Goal: Task Accomplishment & Management: Complete application form

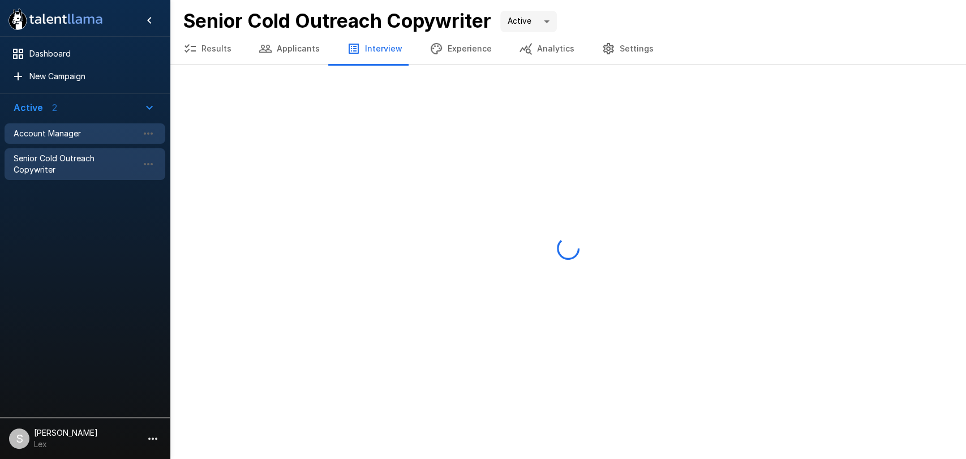
click at [67, 135] on span "Account Manager" at bounding box center [76, 133] width 125 height 11
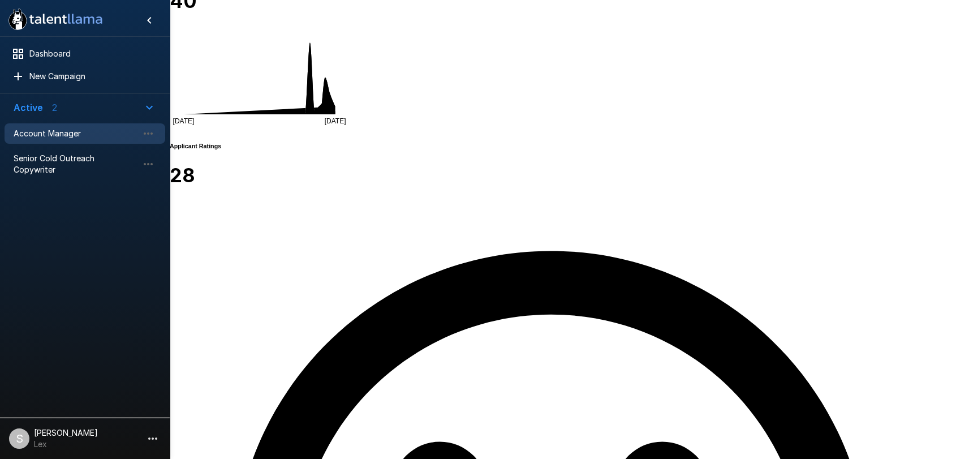
scroll to position [509, 0]
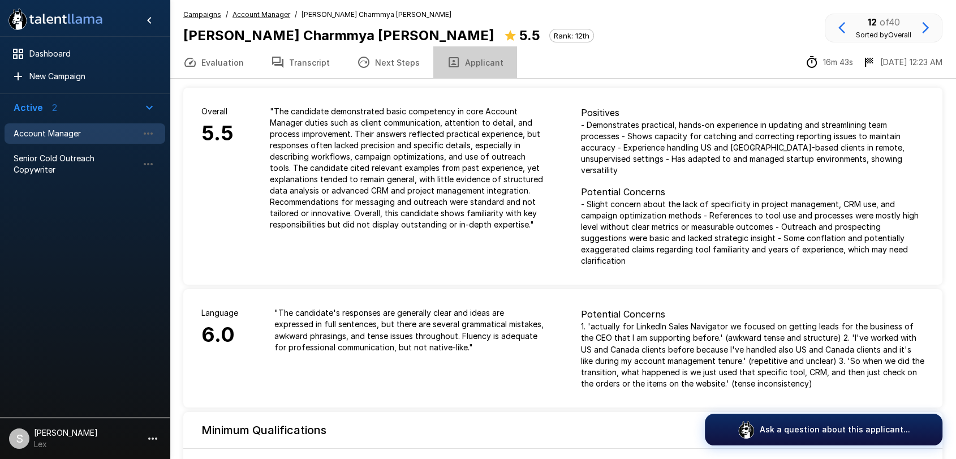
click at [466, 61] on button "Applicant" at bounding box center [476, 62] width 84 height 32
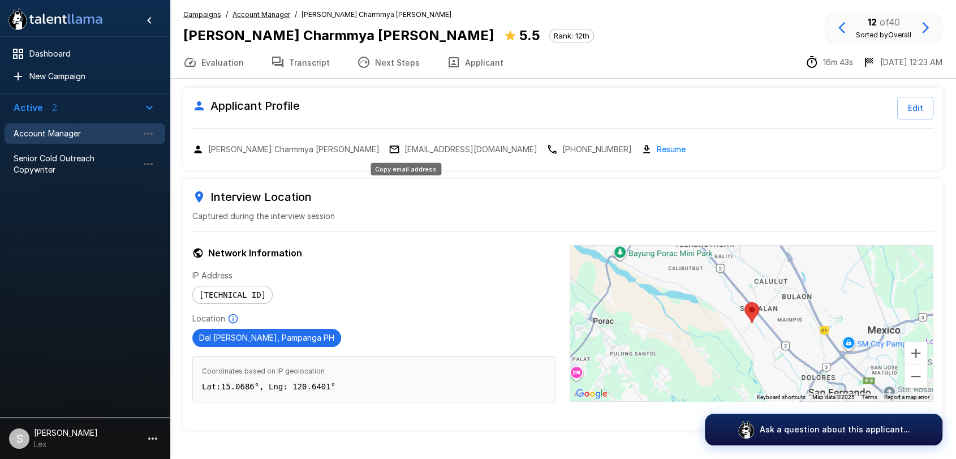
click at [405, 148] on p "[EMAIL_ADDRESS][DOMAIN_NAME]" at bounding box center [471, 149] width 133 height 11
click at [405, 147] on p "charmmya@gmail.com" at bounding box center [471, 149] width 133 height 11
click at [74, 130] on span "Account Manager" at bounding box center [76, 133] width 125 height 11
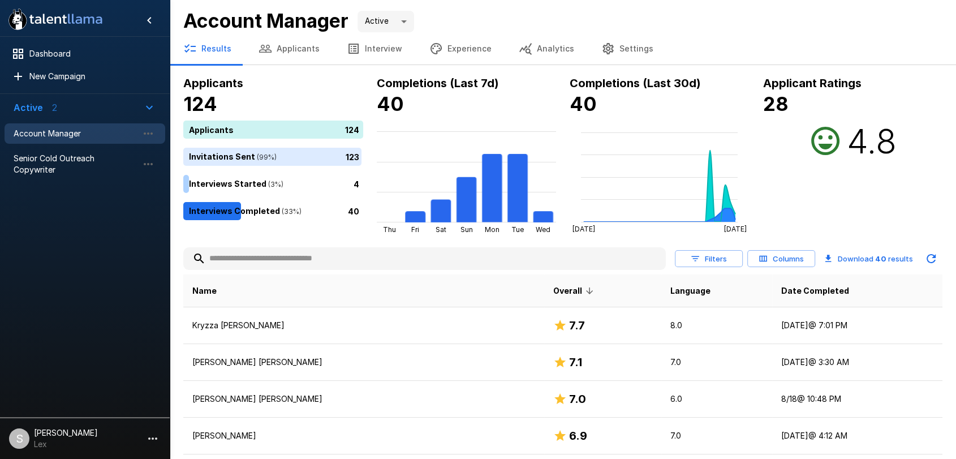
click at [306, 44] on button "Applicants" at bounding box center [289, 49] width 88 height 32
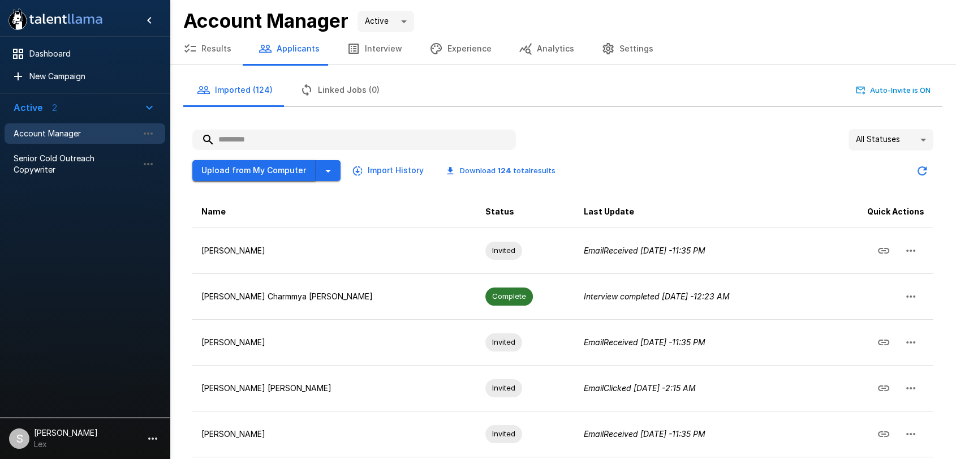
click at [273, 170] on button "Upload from My Computer" at bounding box center [253, 170] width 123 height 21
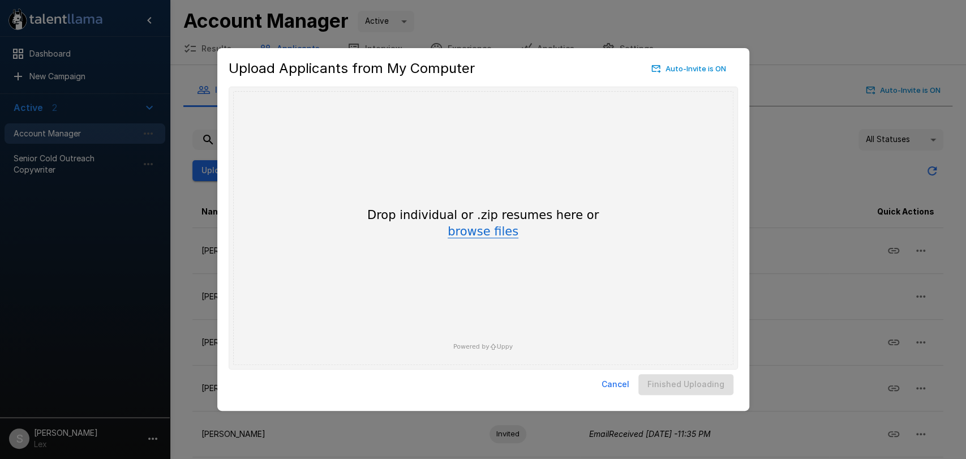
click at [471, 234] on button "browse files" at bounding box center [483, 232] width 71 height 12
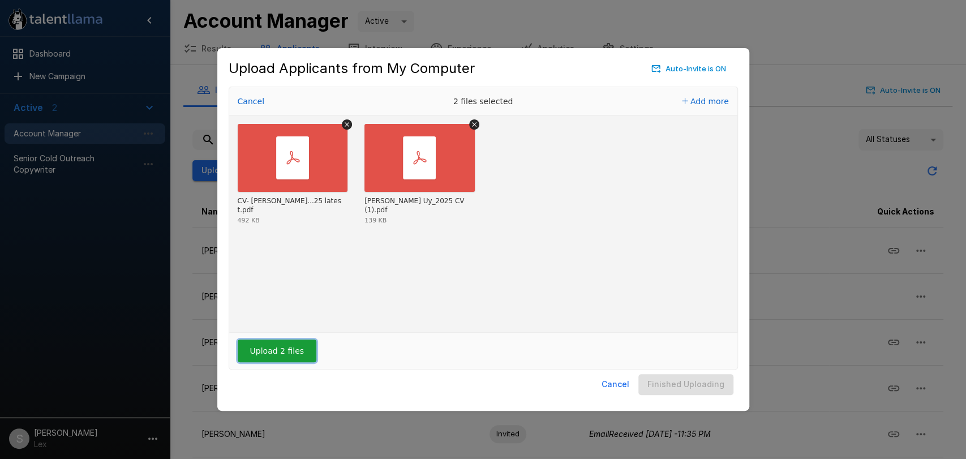
click at [270, 353] on button "Upload 2 files" at bounding box center [277, 351] width 79 height 23
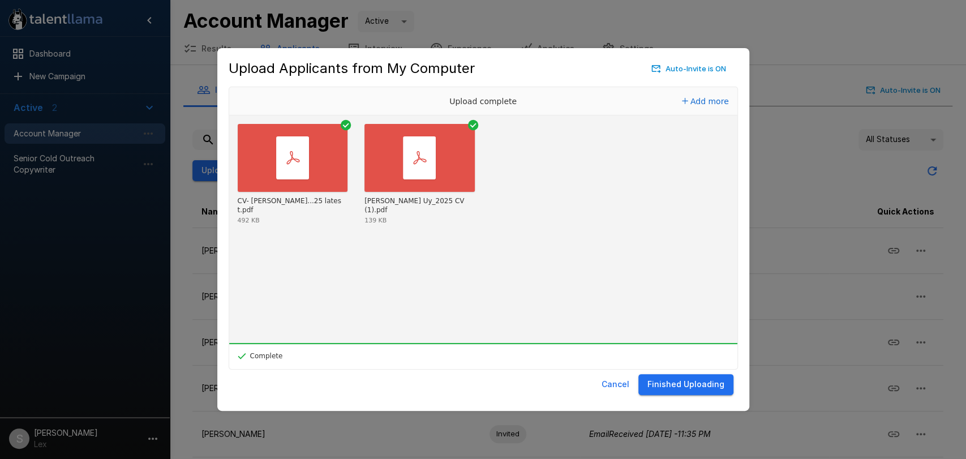
click at [705, 381] on button "Finished Uploading" at bounding box center [685, 384] width 95 height 21
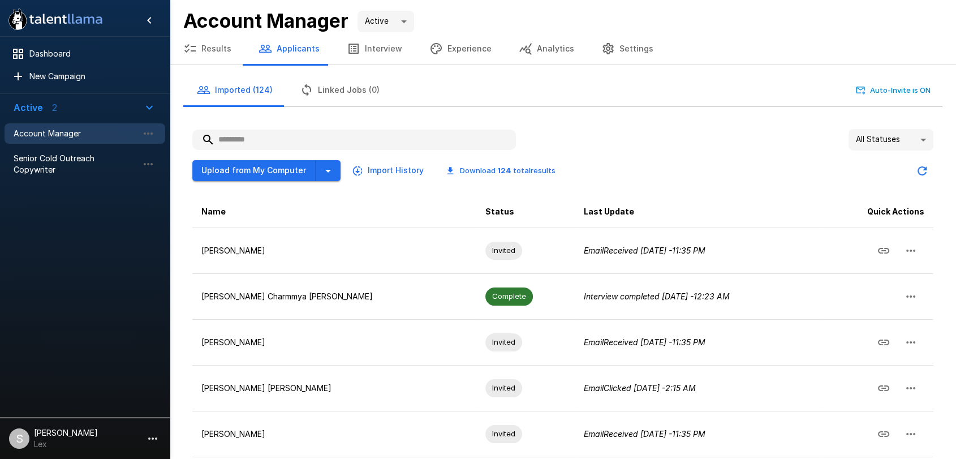
click at [924, 138] on body ".st0{fill:#FFFFFF;} .st1{fill:#76a4ed;} Dashboard New Campaign Active 2 Account…" at bounding box center [478, 229] width 956 height 459
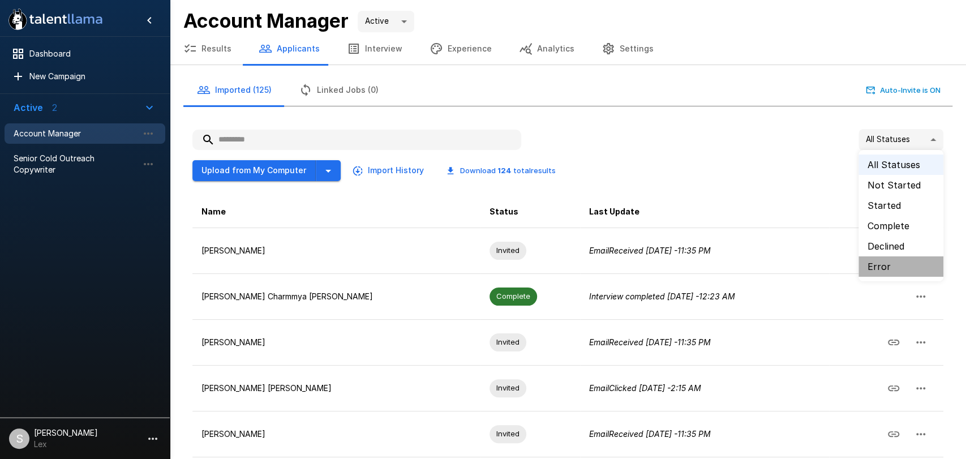
click at [881, 265] on li "Error" at bounding box center [901, 266] width 85 height 20
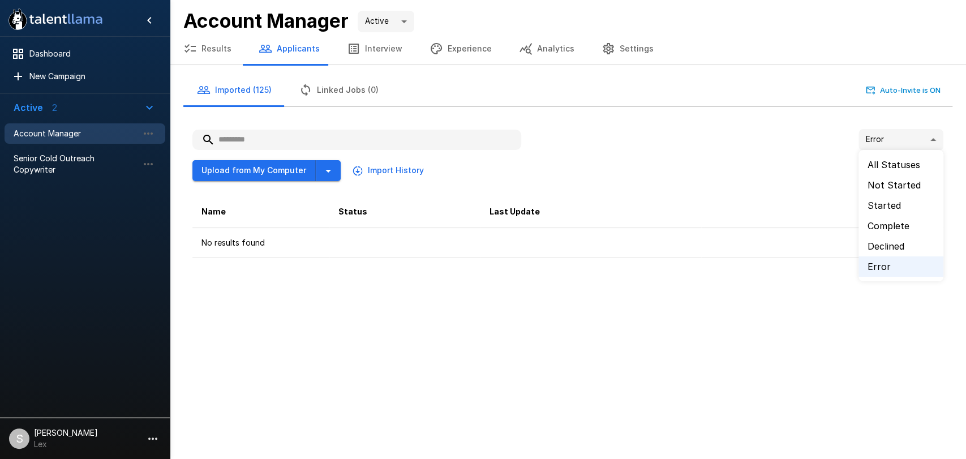
click at [929, 139] on body ".st0{fill:#FFFFFF;} .st1{fill:#76a4ed;} Dashboard New Campaign Active 2 Account…" at bounding box center [483, 229] width 966 height 459
click at [896, 164] on li "All Statuses" at bounding box center [901, 165] width 85 height 20
type input "**"
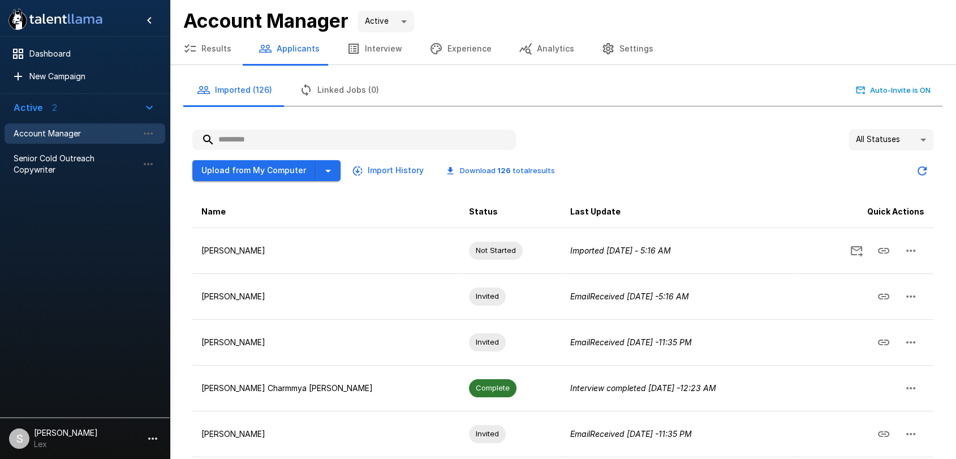
click at [235, 142] on input "text" at bounding box center [354, 140] width 324 height 20
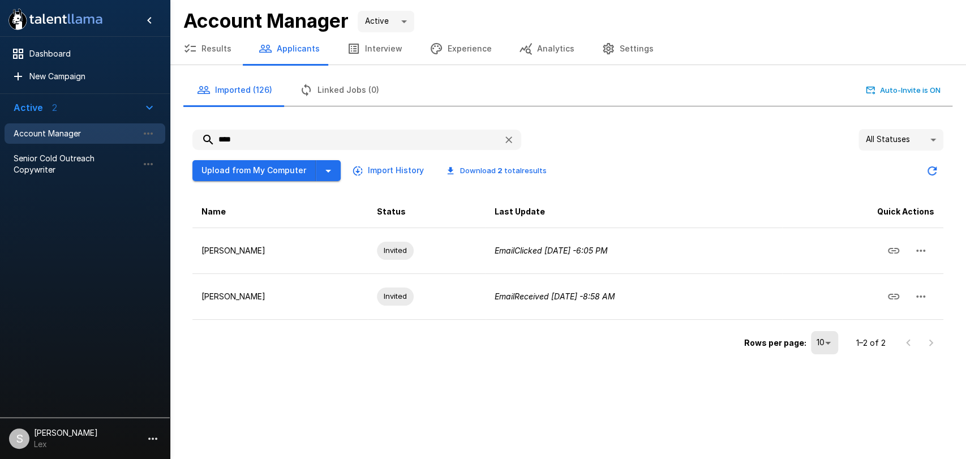
type input "****"
click at [244, 174] on button "Upload from My Computer" at bounding box center [253, 170] width 123 height 21
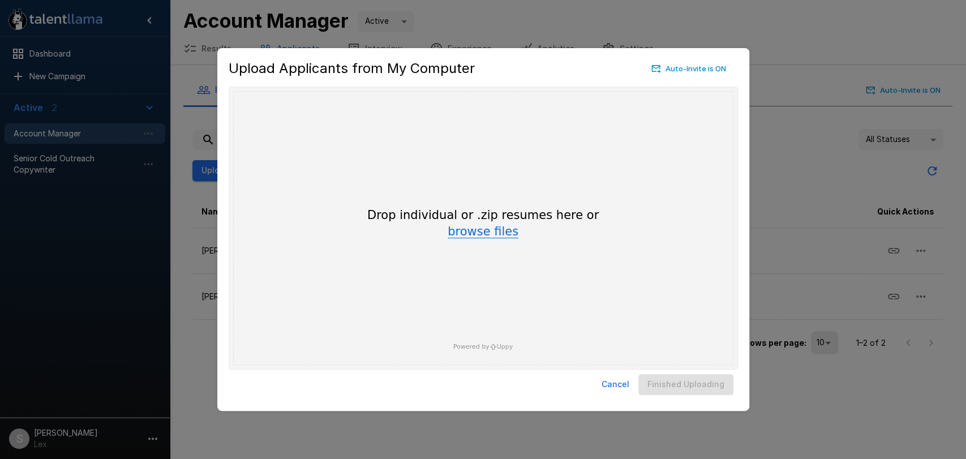
click at [475, 232] on button "browse files" at bounding box center [483, 232] width 71 height 12
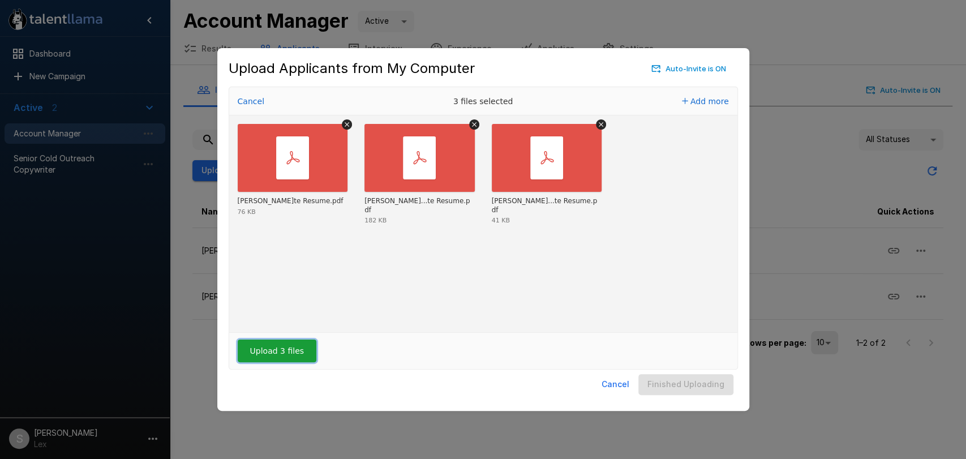
click at [288, 350] on button "Upload 3 files" at bounding box center [277, 351] width 79 height 23
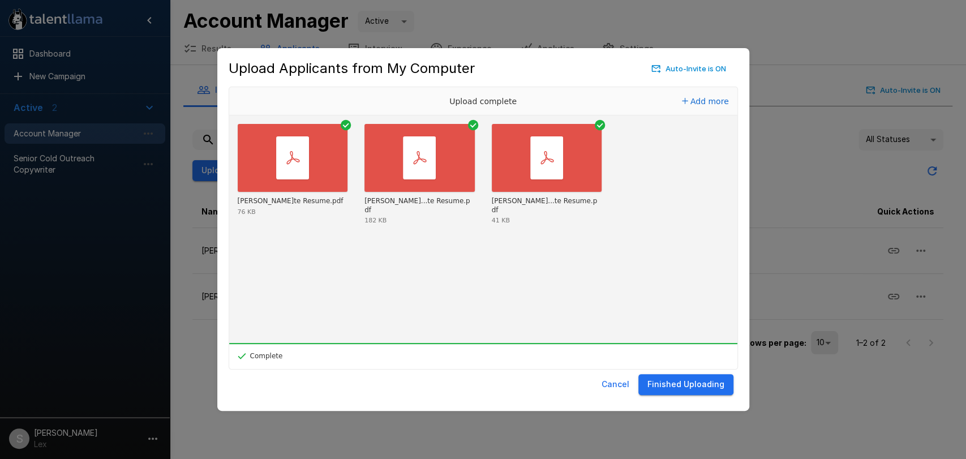
click at [676, 385] on button "Finished Uploading" at bounding box center [685, 384] width 95 height 21
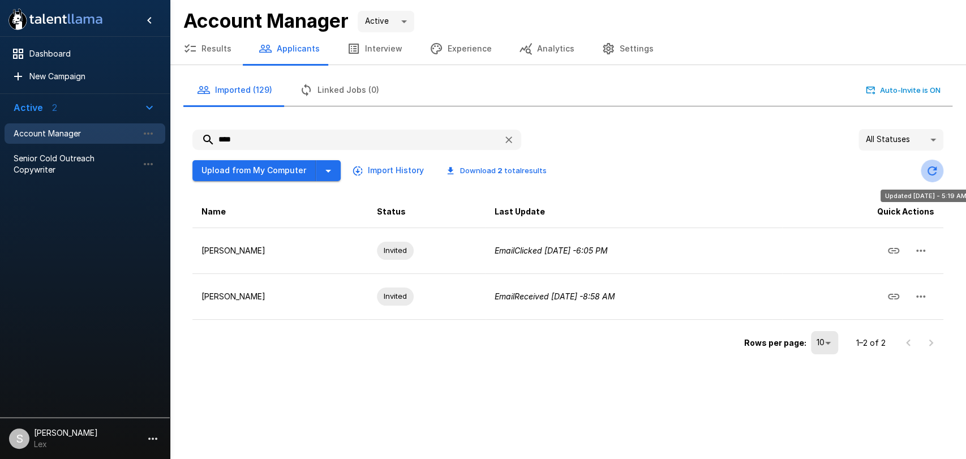
click at [929, 172] on icon "Updated Today - 5:19 AM" at bounding box center [932, 170] width 9 height 9
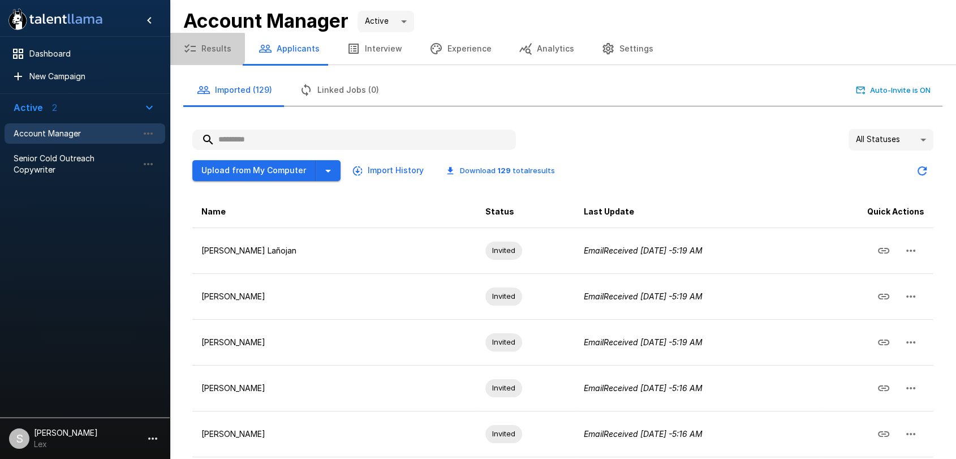
click at [205, 48] on button "Results" at bounding box center [207, 49] width 75 height 32
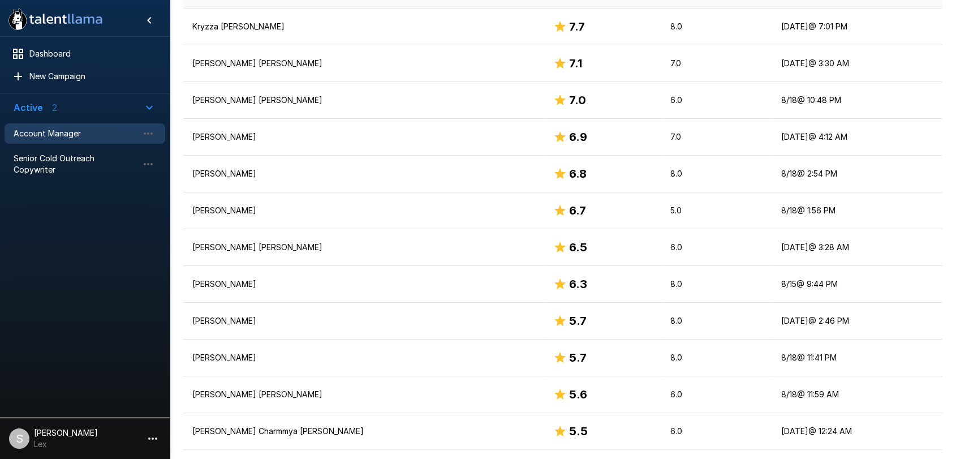
scroll to position [297, 0]
